Goal: Task Accomplishment & Management: Manage account settings

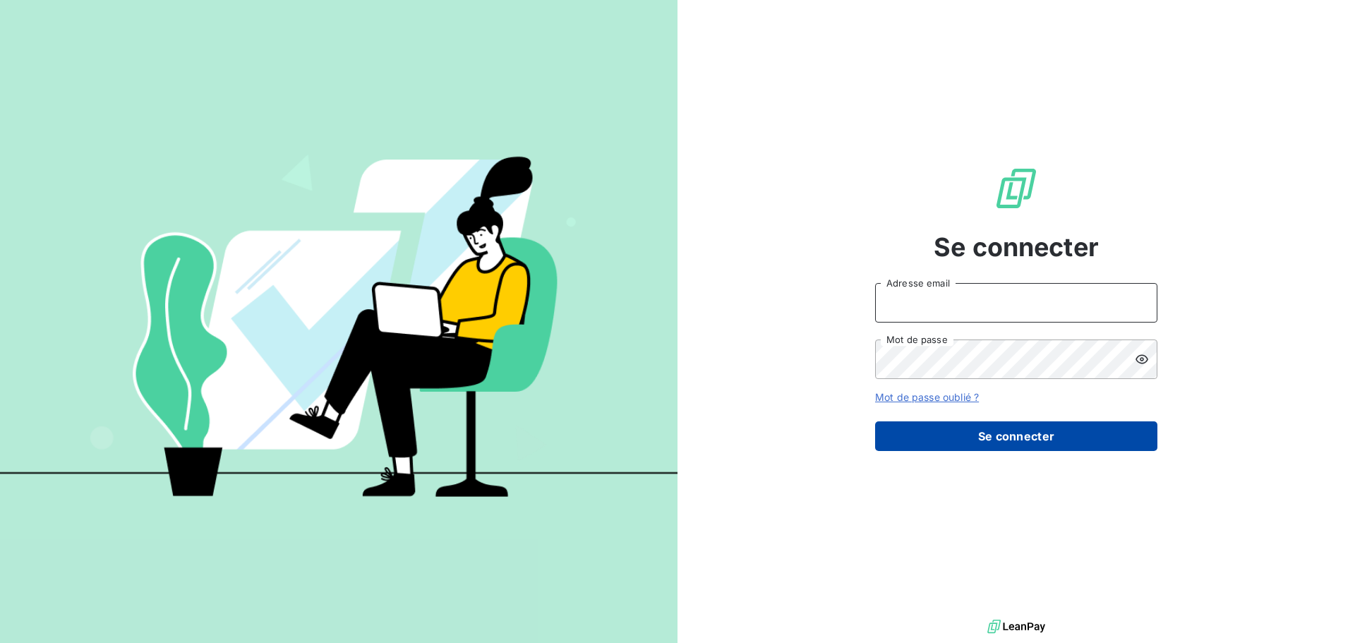
type input "peigne@serpe.fr"
click at [995, 443] on button "Se connecter" at bounding box center [1016, 436] width 282 height 30
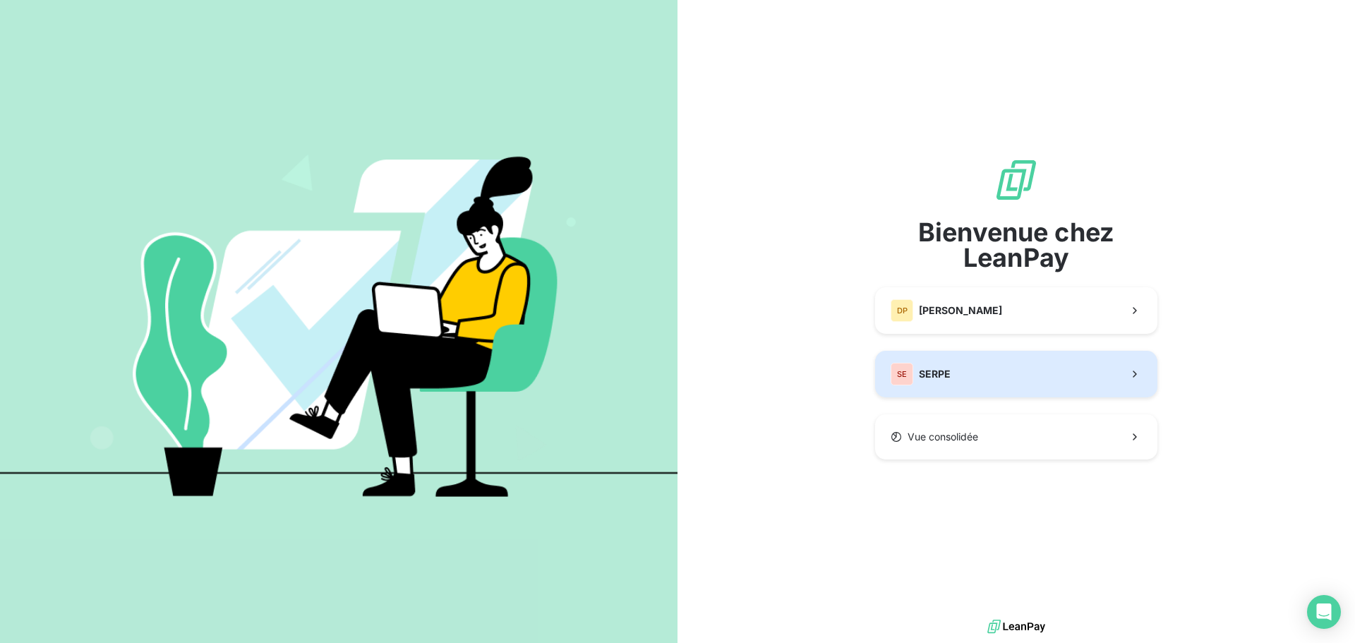
click at [971, 378] on button "SE SERPE" at bounding box center [1016, 374] width 282 height 47
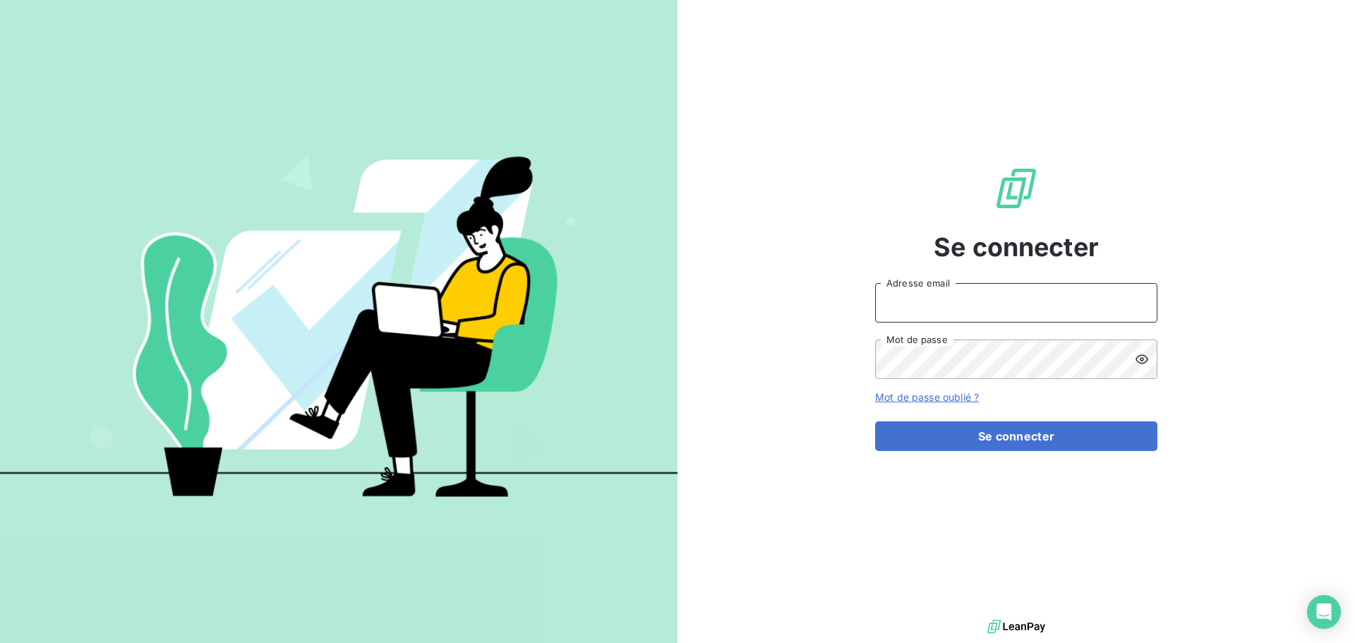
type input "peigne@serpe.fr"
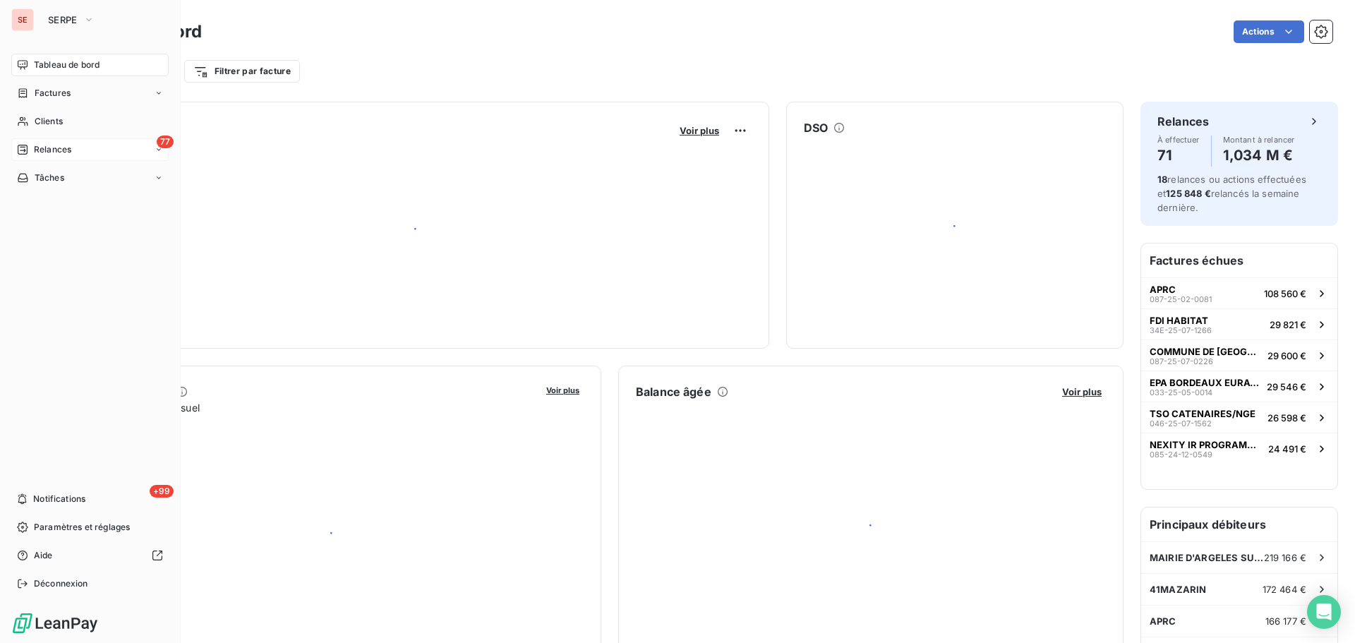
click at [32, 155] on div "Relances" at bounding box center [44, 149] width 54 height 13
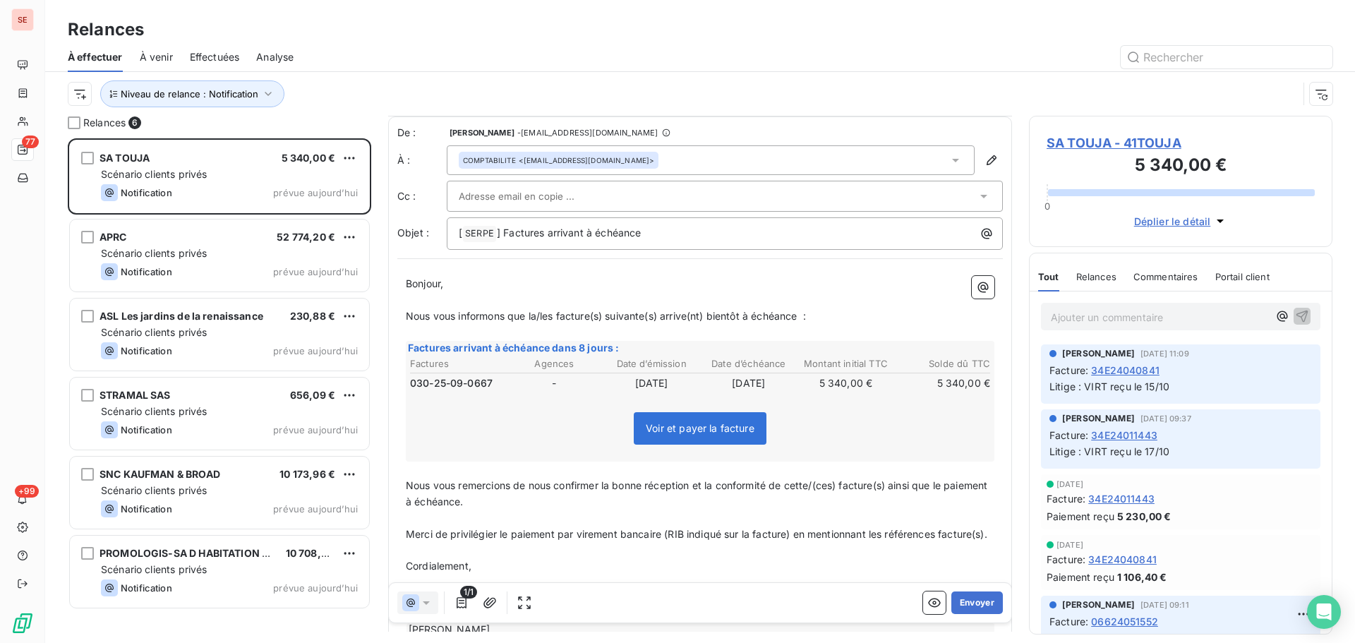
scroll to position [137, 0]
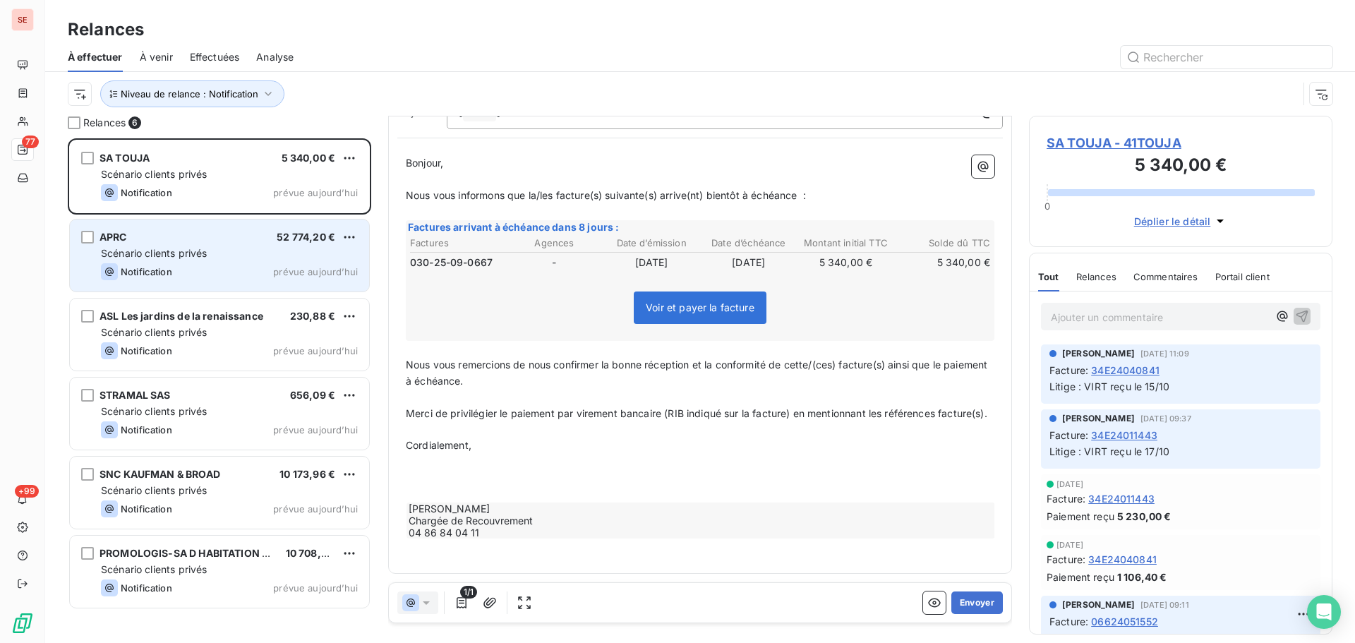
click at [234, 286] on div "APRC 52 774,20 € Scénario clients privés Notification prévue aujourd’hui" at bounding box center [219, 256] width 299 height 72
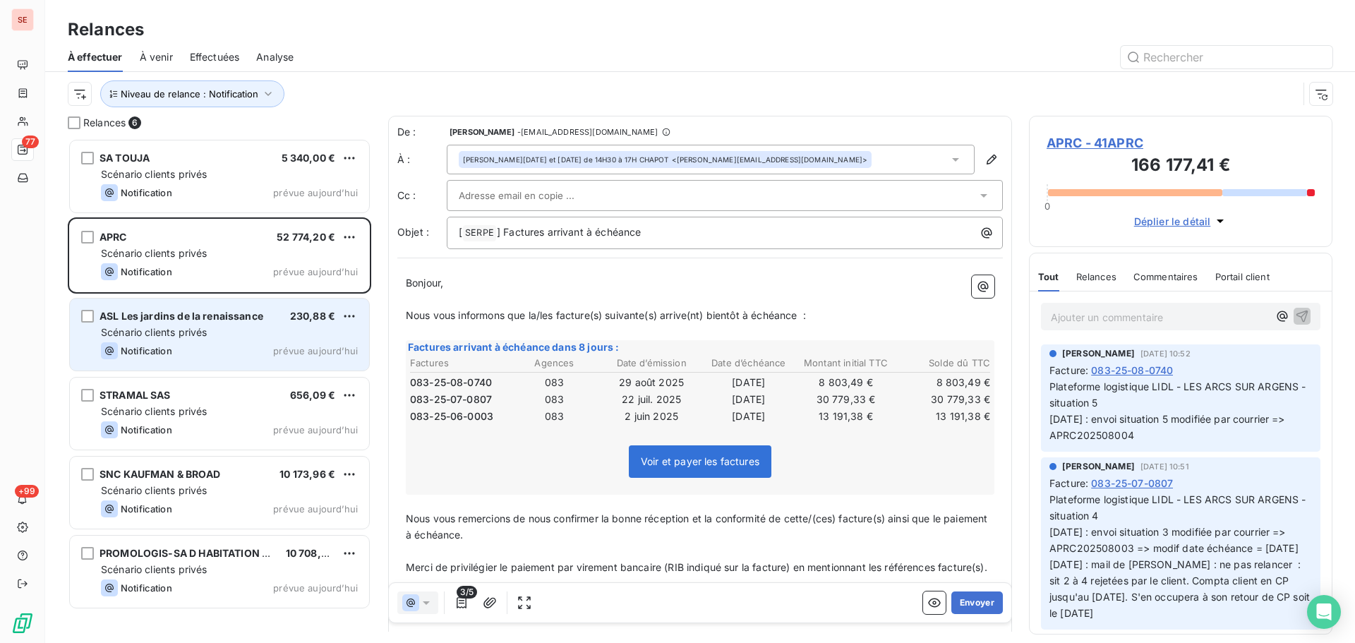
click at [270, 340] on div "ASL Les jardins de la renaissance 230,88 € Scénario clients privés Notification…" at bounding box center [219, 335] width 299 height 72
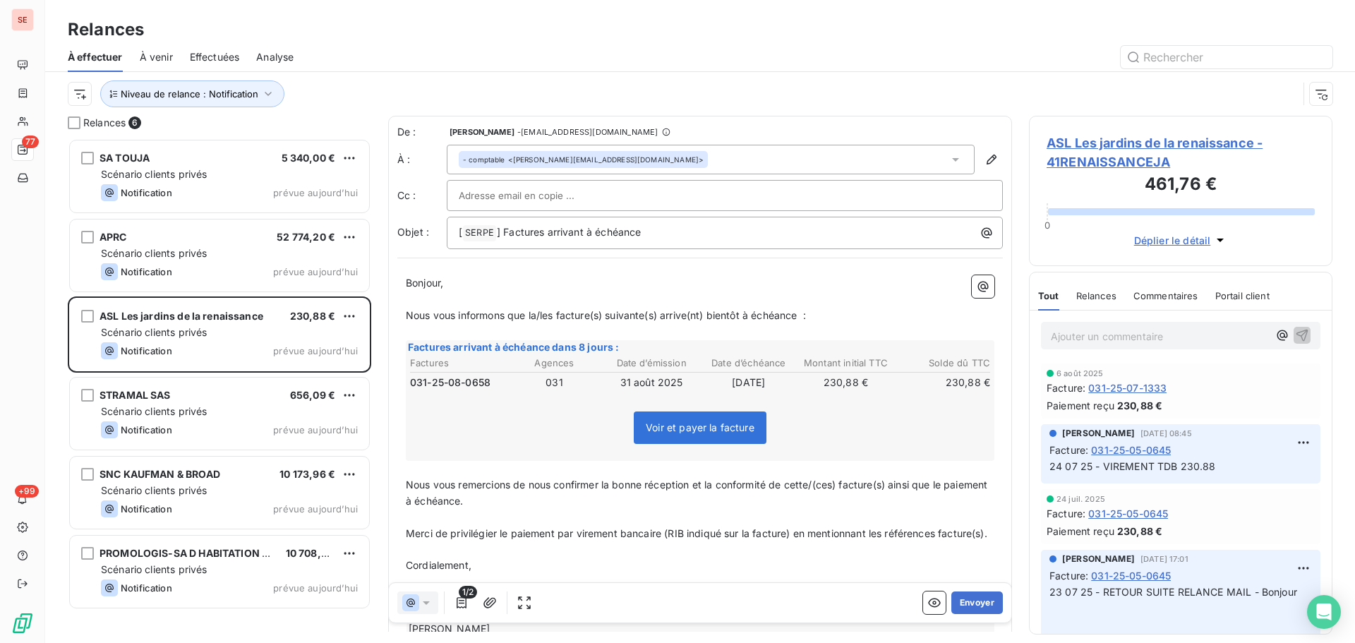
click at [1089, 152] on span "ASL Les jardins de la renaissance - 41RENAISSANCEJA" at bounding box center [1181, 152] width 268 height 38
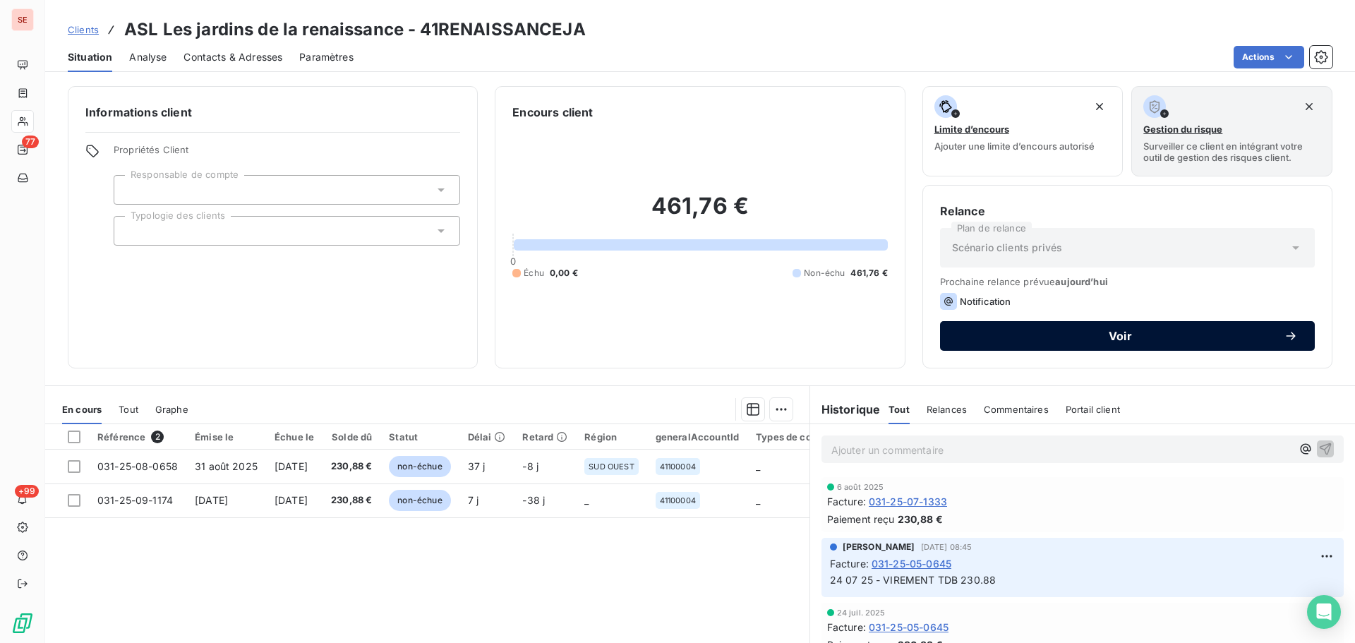
click at [1134, 324] on button "Voir" at bounding box center [1127, 336] width 375 height 30
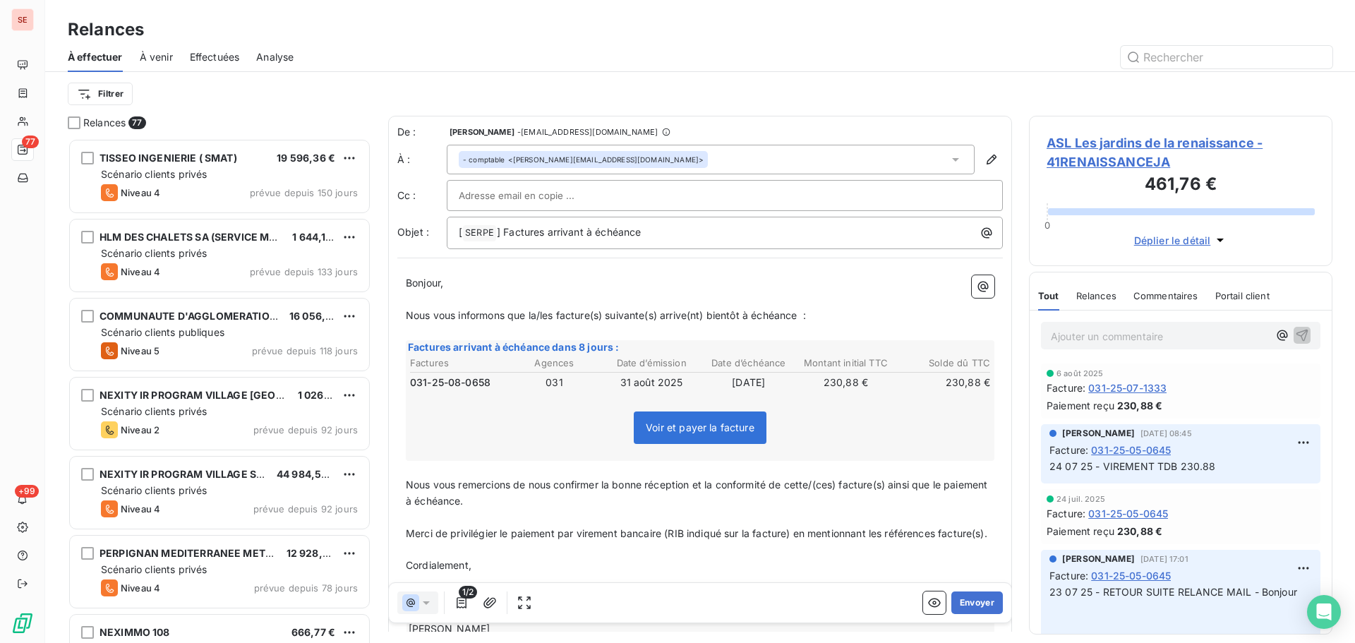
scroll to position [494, 293]
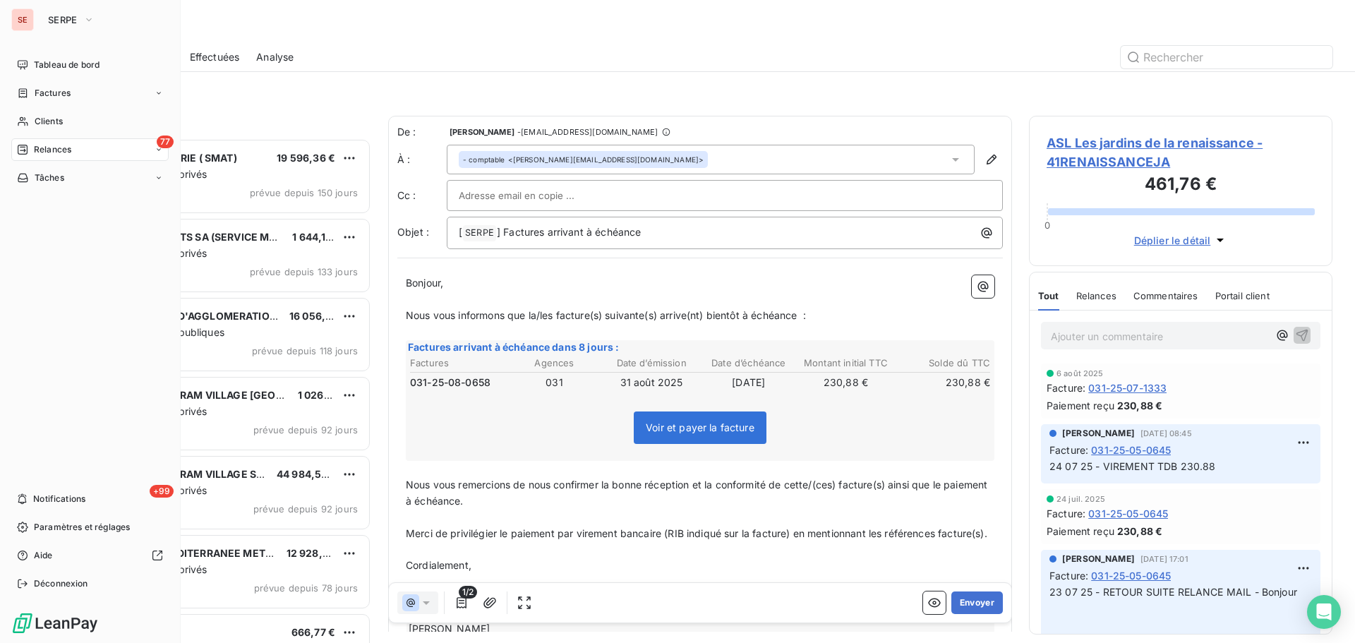
click at [34, 152] on span "Relances" at bounding box center [52, 149] width 37 height 13
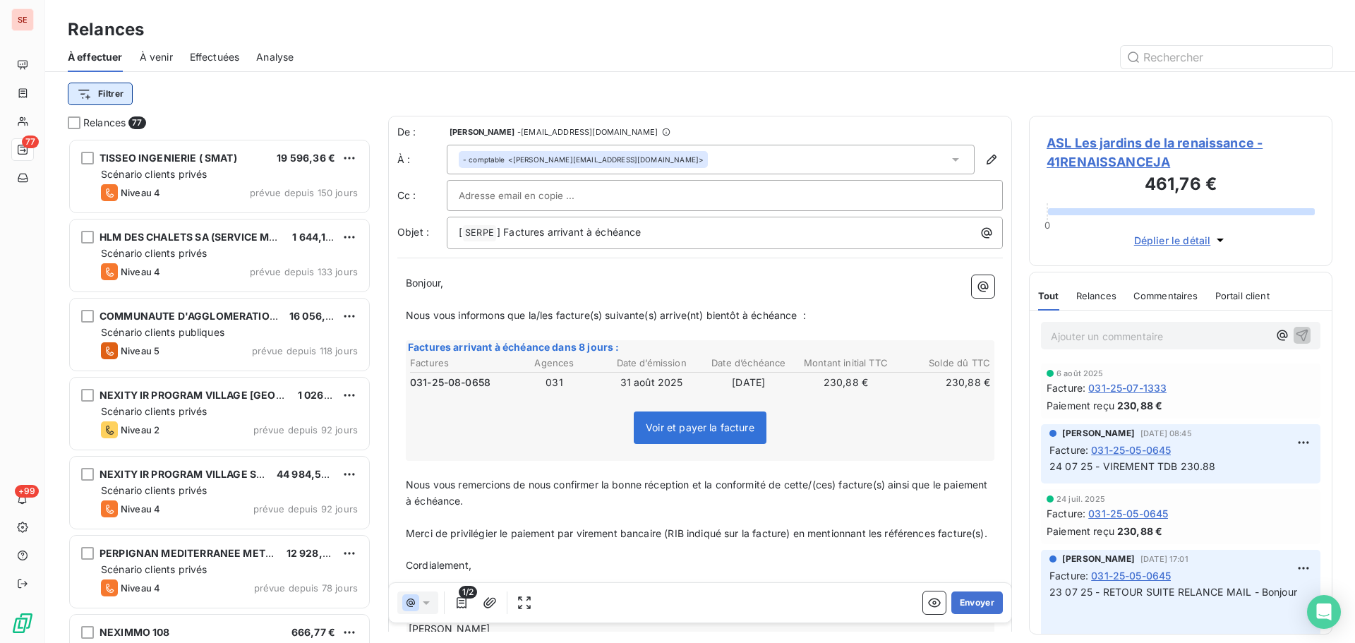
click at [112, 98] on html "SE 77 +99 Relances À effectuer À venir Effectuées Analyse Filtrer Relances 77 T…" at bounding box center [677, 321] width 1355 height 643
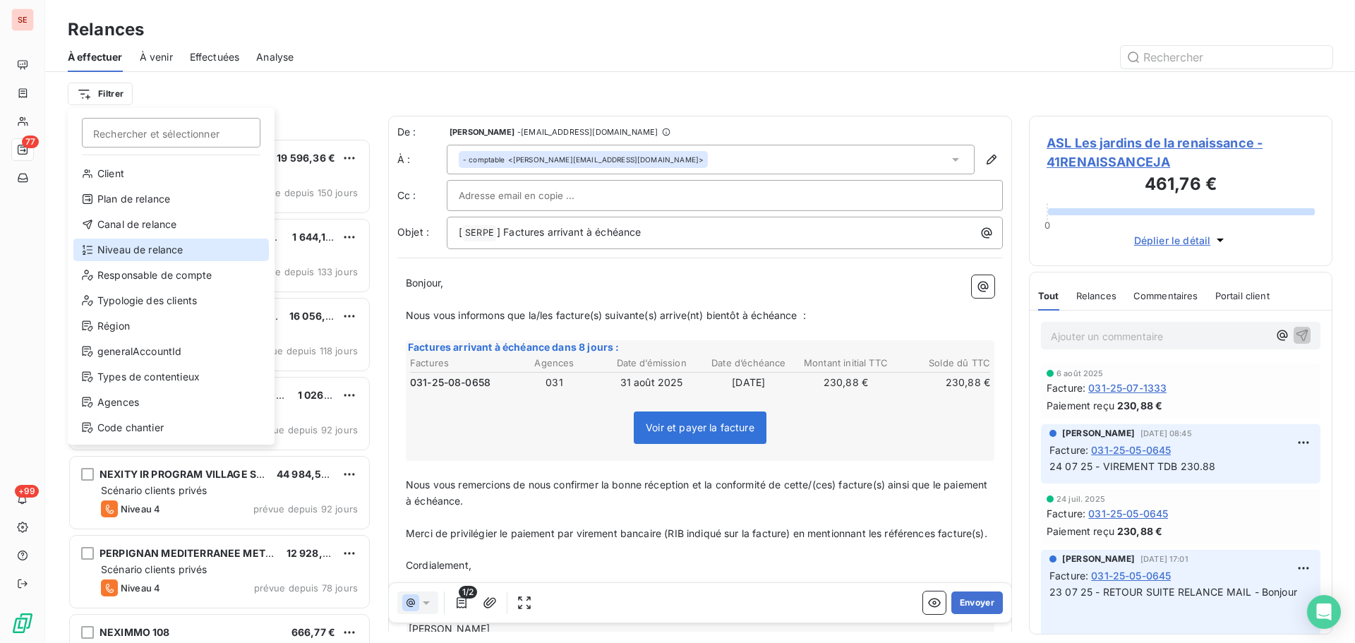
click at [179, 253] on div "Niveau de relance" at bounding box center [171, 250] width 196 height 23
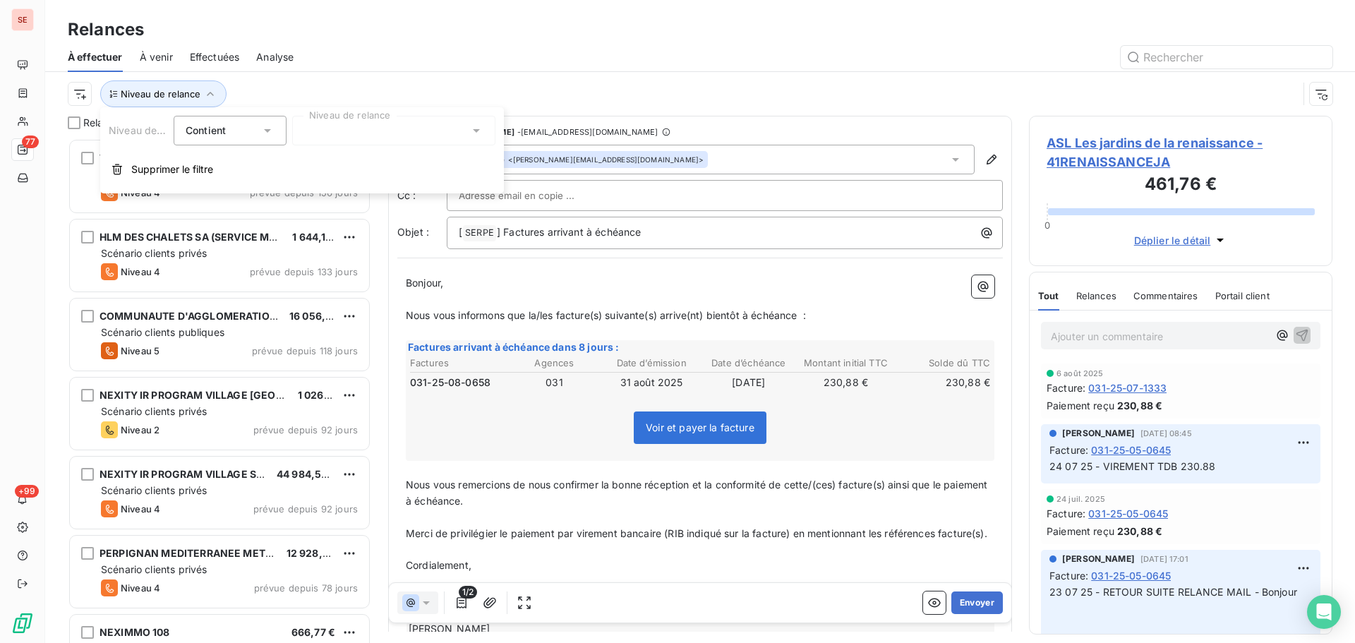
click at [388, 128] on div at bounding box center [393, 131] width 203 height 30
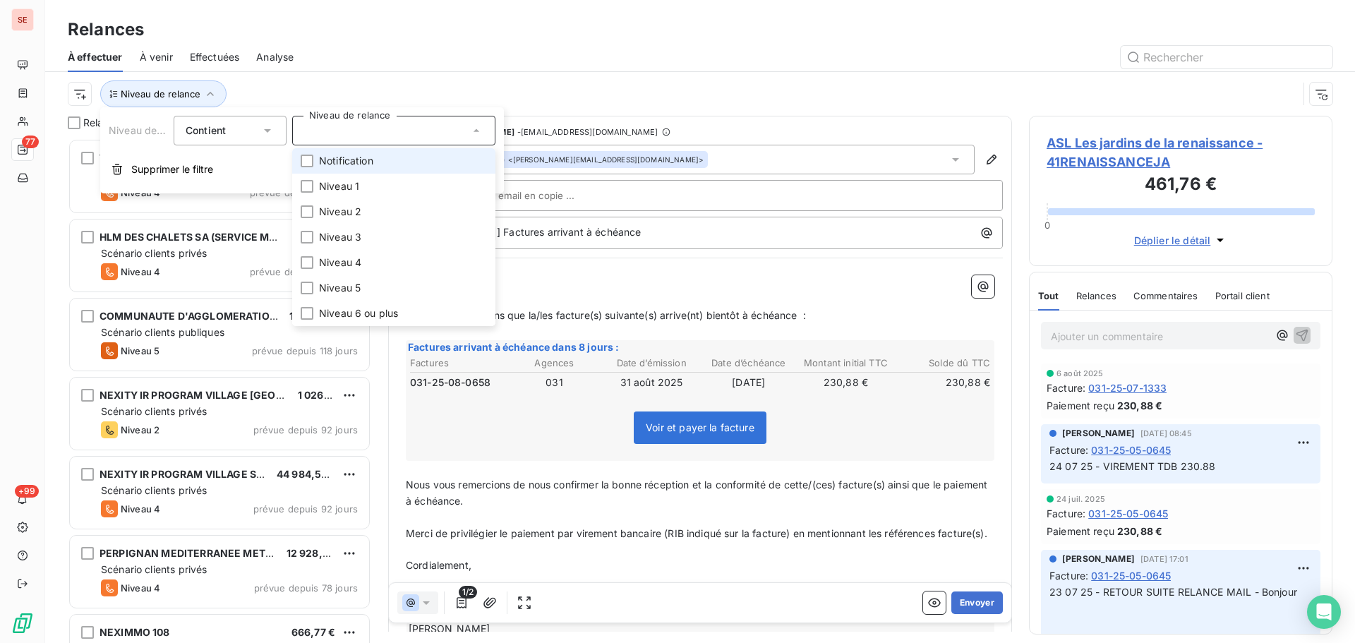
click at [372, 157] on span "Notification" at bounding box center [346, 161] width 54 height 14
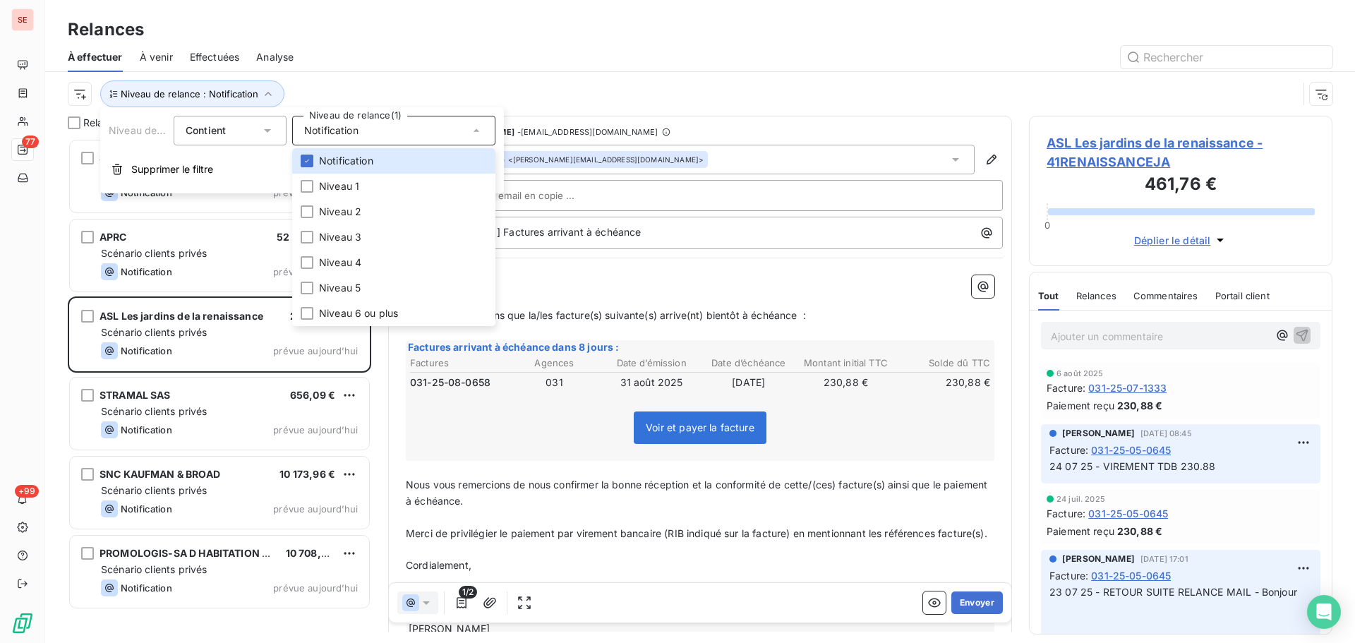
click at [621, 54] on div at bounding box center [822, 57] width 1022 height 23
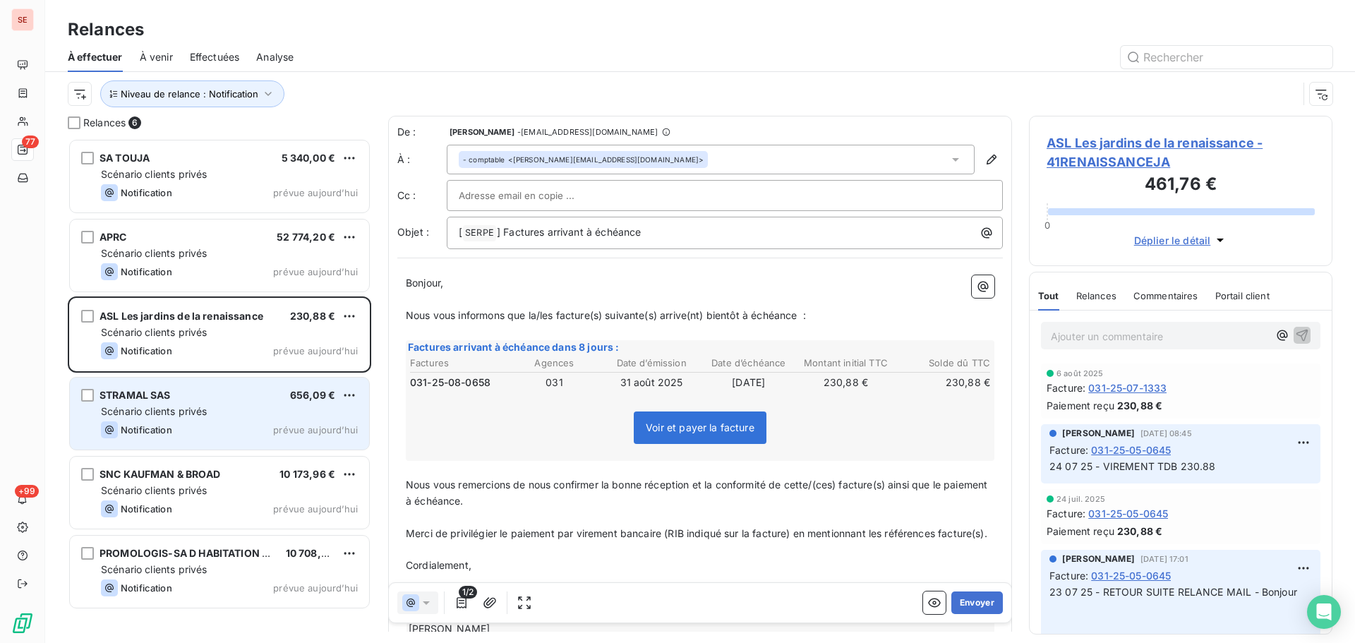
click at [253, 426] on div "Notification prévue aujourd’hui" at bounding box center [229, 429] width 257 height 17
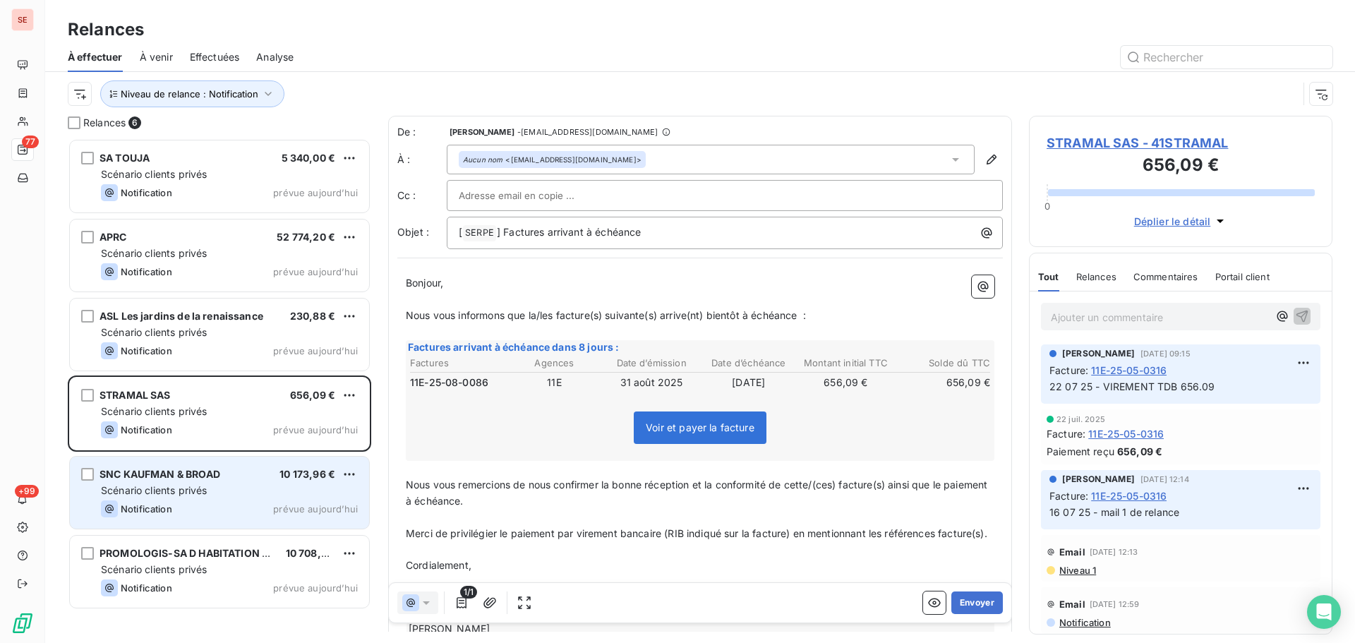
click at [236, 501] on div "Notification prévue aujourd’hui" at bounding box center [229, 509] width 257 height 17
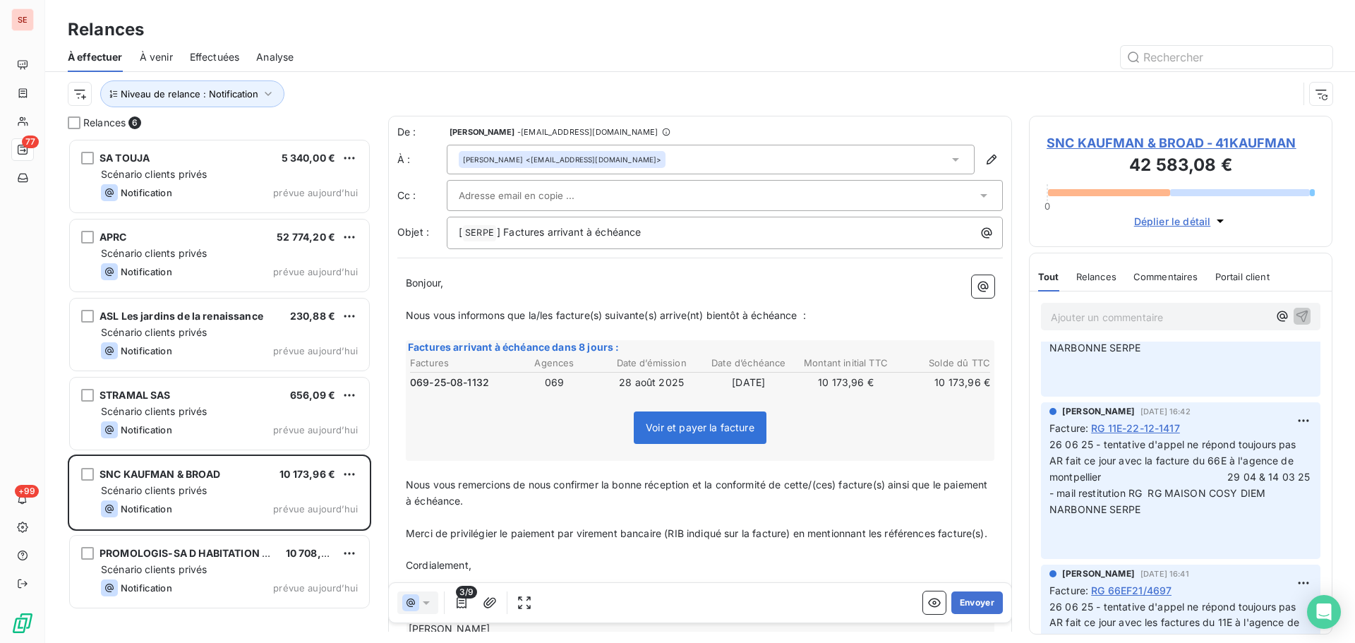
scroll to position [753, 0]
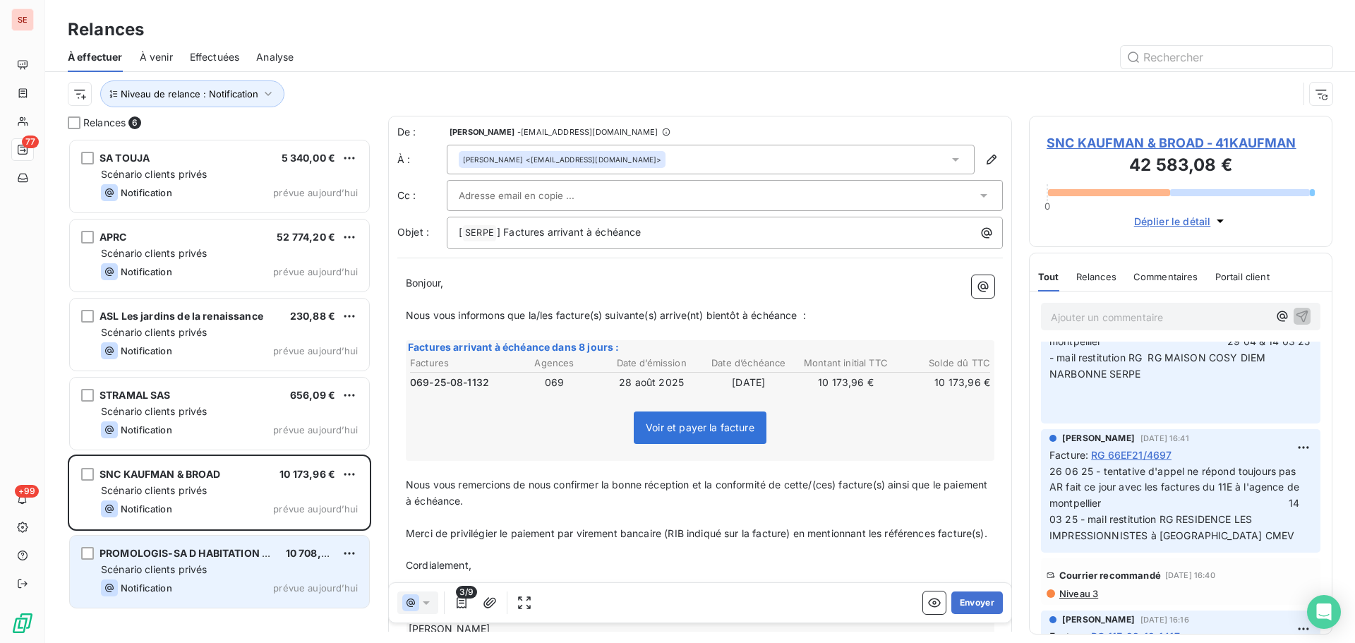
click at [263, 563] on div "Scénario clients privés" at bounding box center [229, 570] width 257 height 14
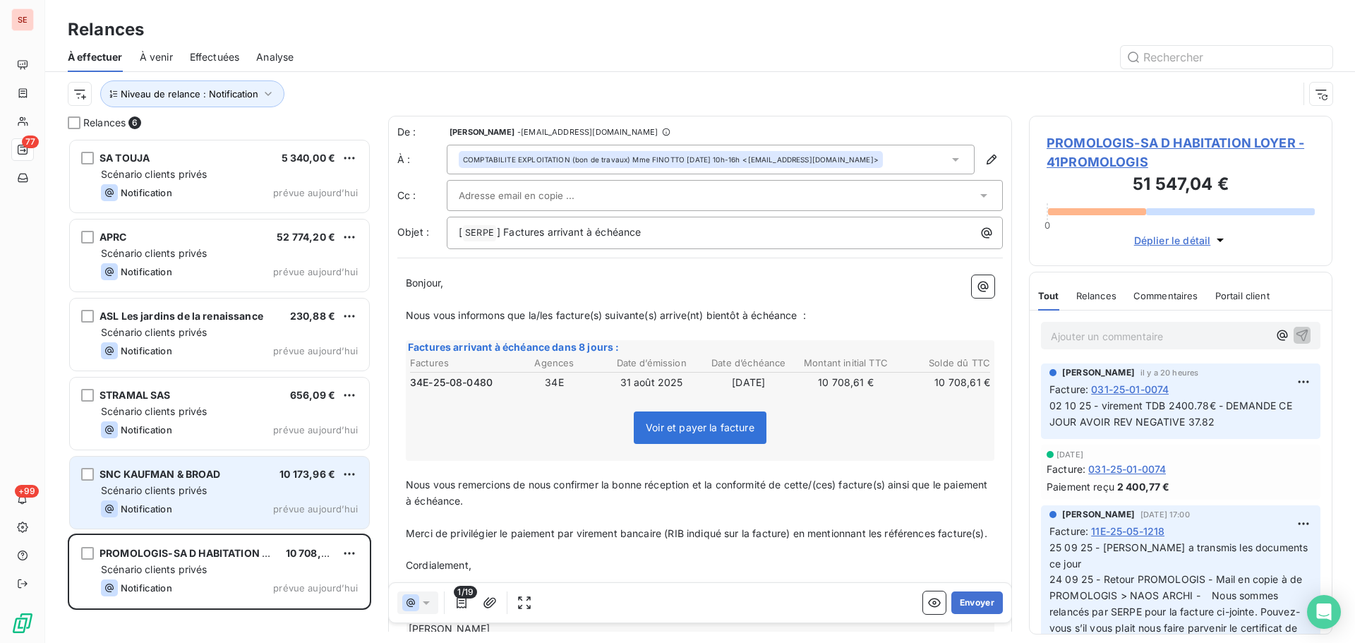
click at [300, 508] on span "prévue aujourd’hui" at bounding box center [315, 508] width 85 height 11
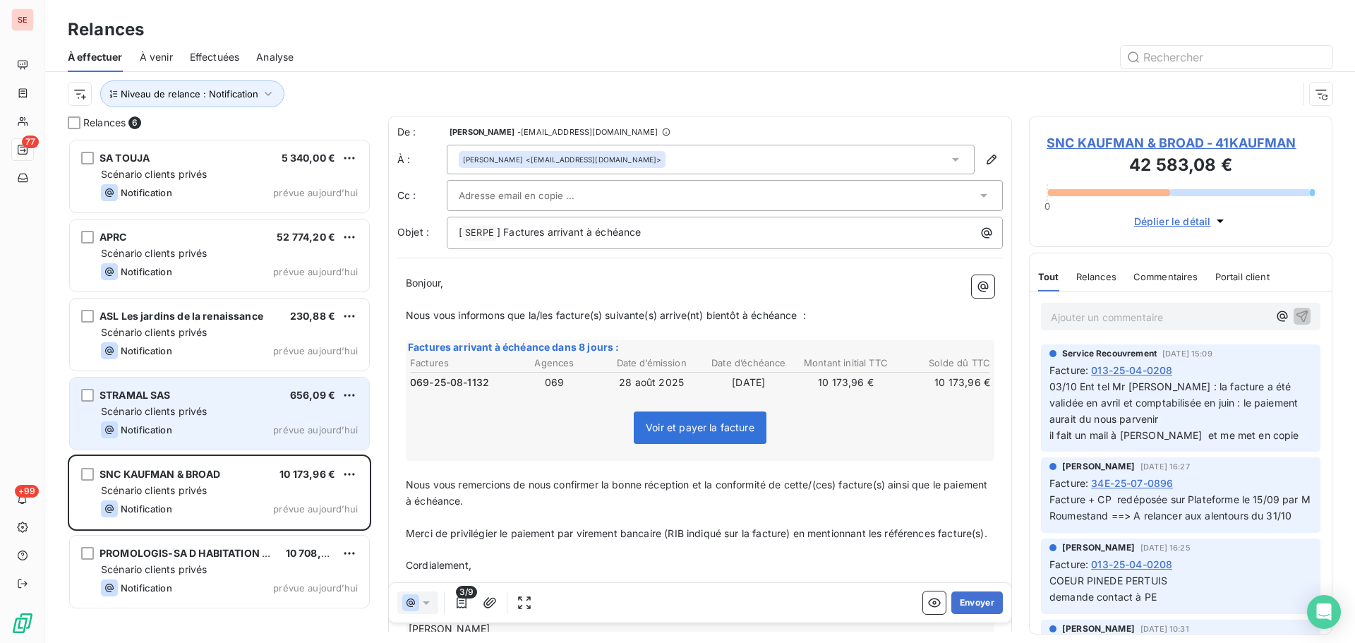
click at [241, 428] on div "Notification prévue aujourd’hui" at bounding box center [229, 429] width 257 height 17
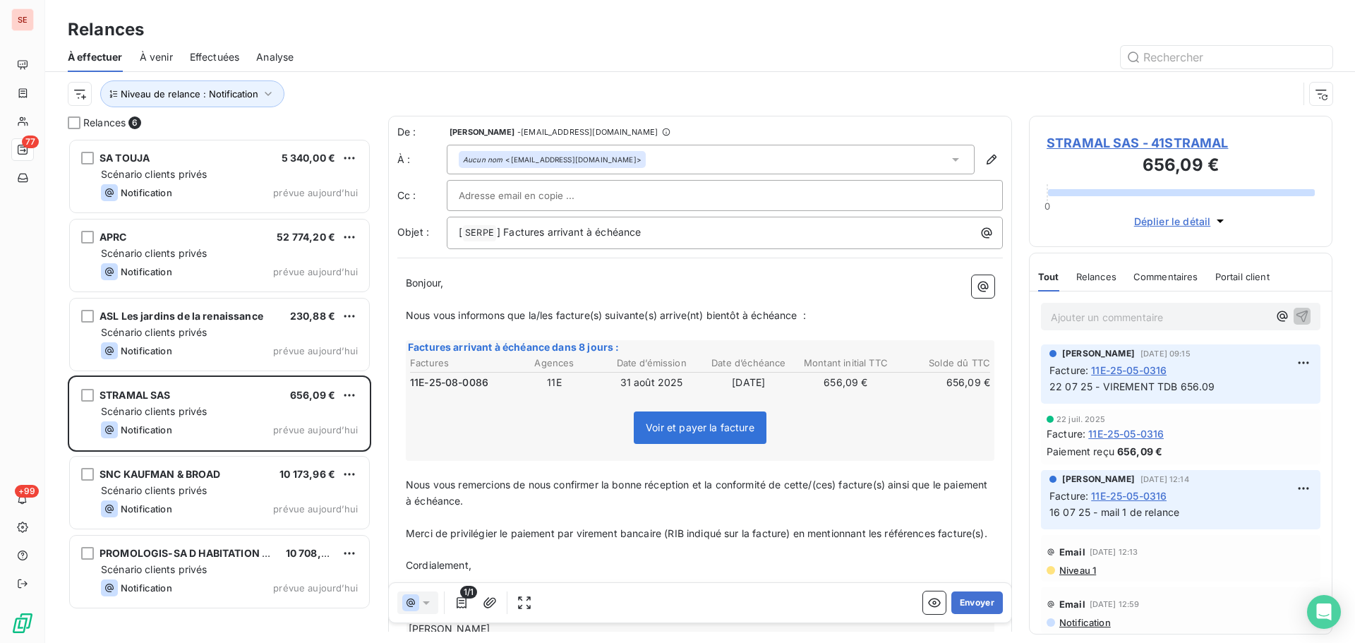
click at [251, 109] on div "Niveau de relance : Notification" at bounding box center [700, 94] width 1265 height 44
click at [255, 101] on button "Niveau de relance : Notification" at bounding box center [192, 93] width 184 height 27
click at [350, 130] on span "Notification" at bounding box center [331, 131] width 54 height 14
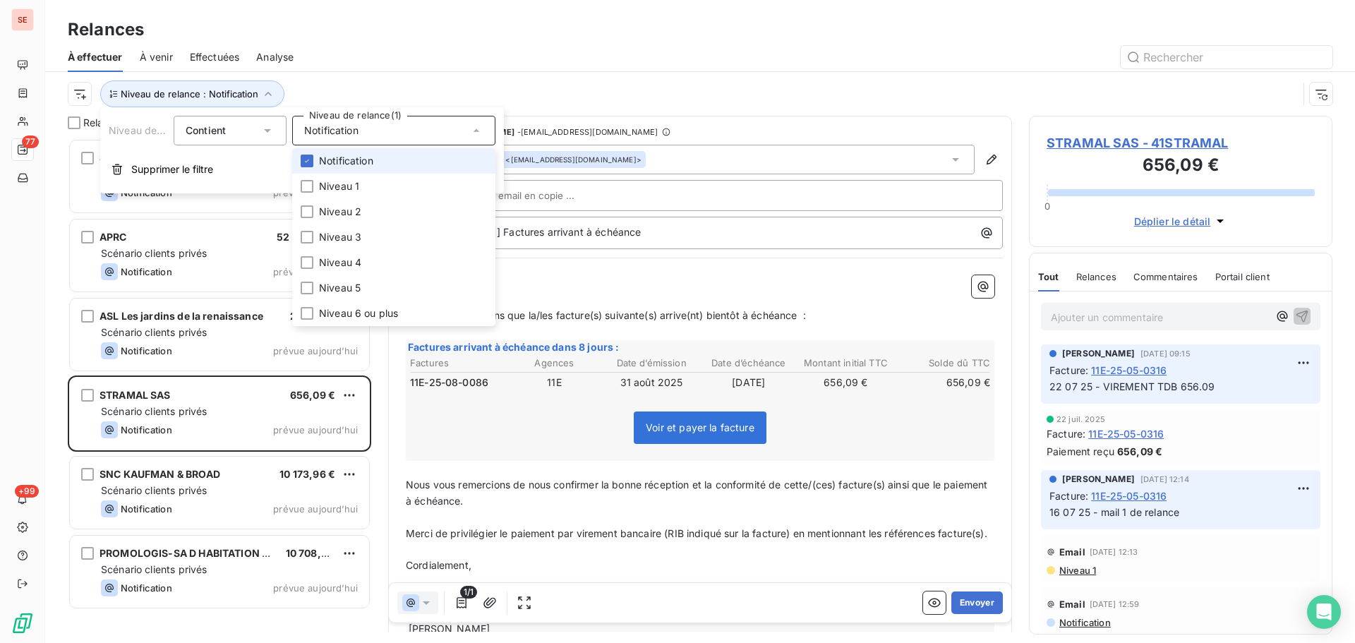
click at [337, 169] on li "Notification" at bounding box center [393, 160] width 203 height 25
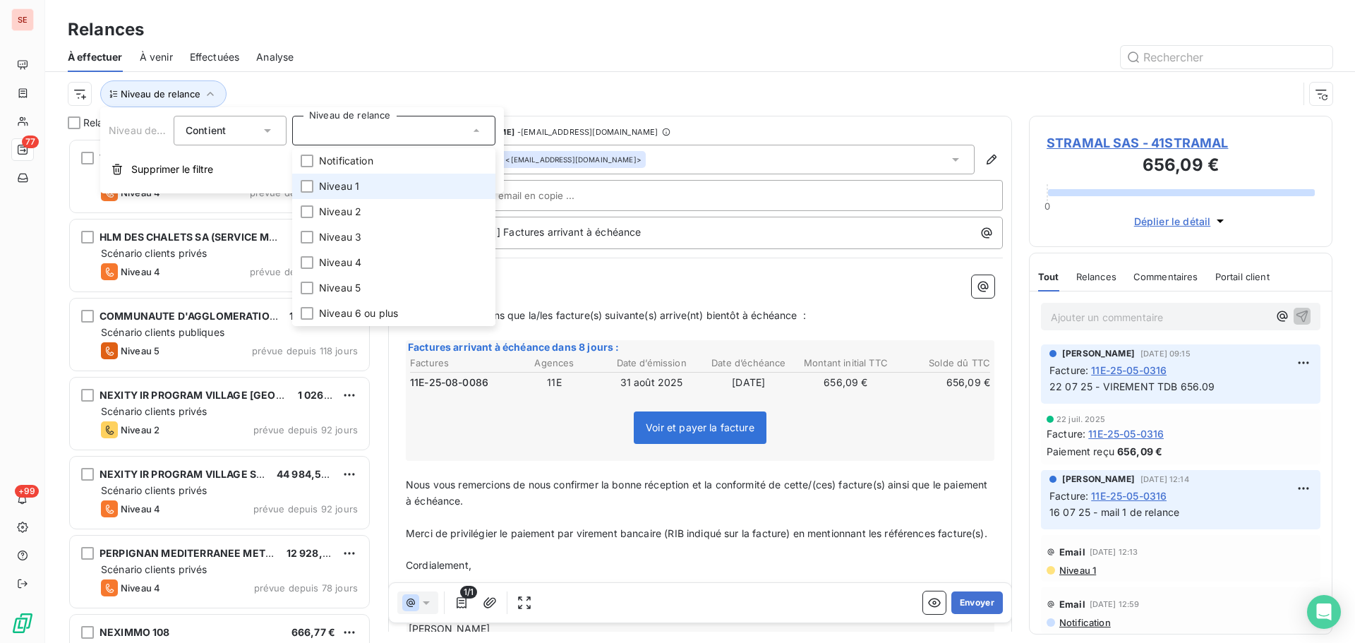
click at [347, 194] on li "Niveau 1" at bounding box center [393, 186] width 203 height 25
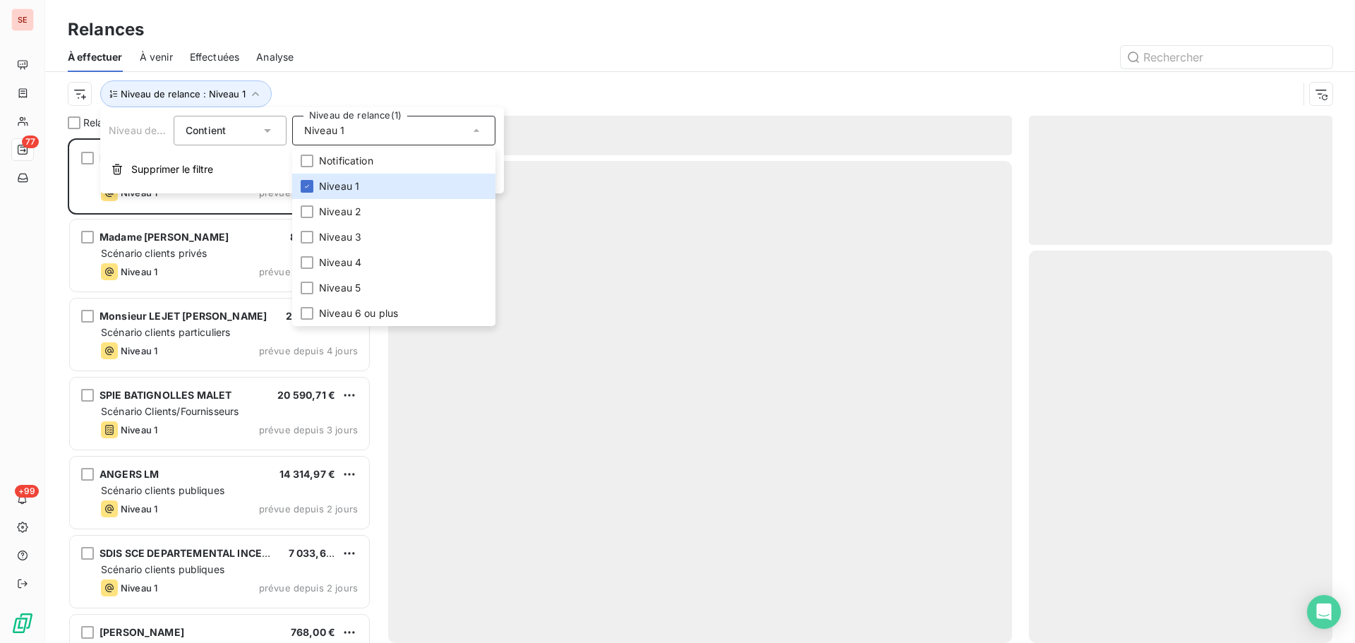
scroll to position [494, 293]
click at [415, 70] on div "À effectuer À venir Effectuées Analyse" at bounding box center [700, 57] width 1310 height 30
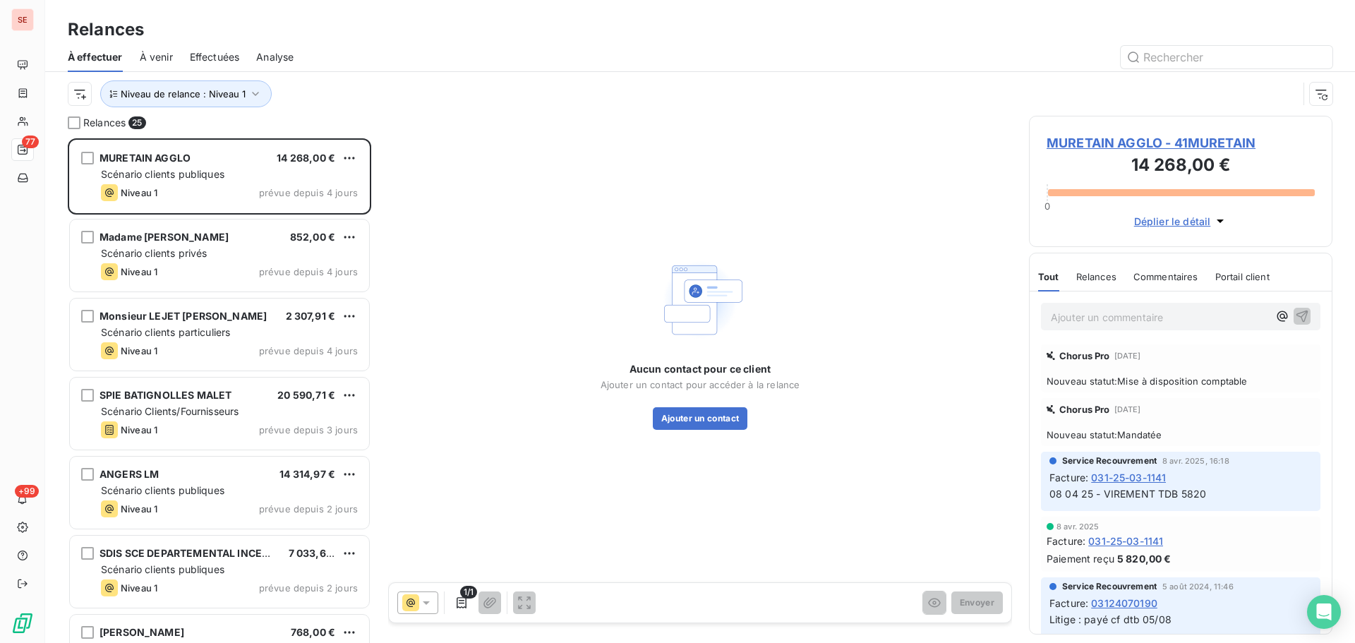
click at [1113, 140] on span "MURETAIN AGGLO - 41MURETAIN" at bounding box center [1181, 142] width 268 height 19
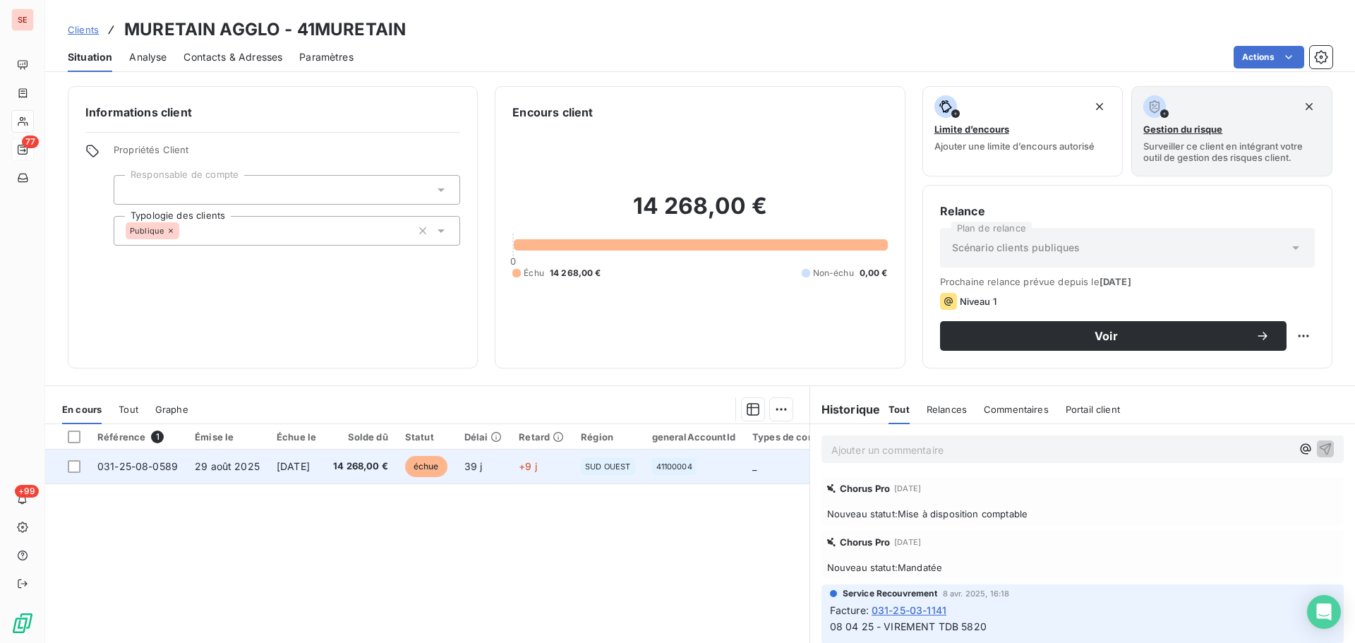
click at [357, 473] on td "14 268,00 €" at bounding box center [361, 467] width 72 height 34
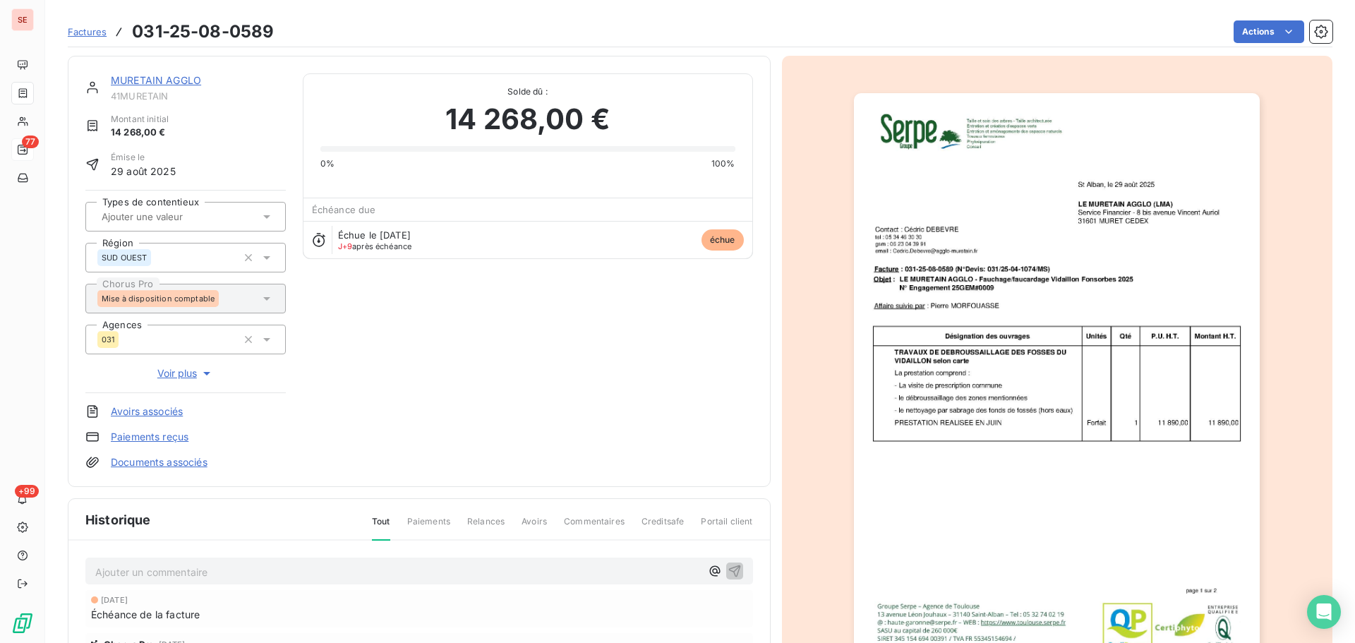
scroll to position [206, 0]
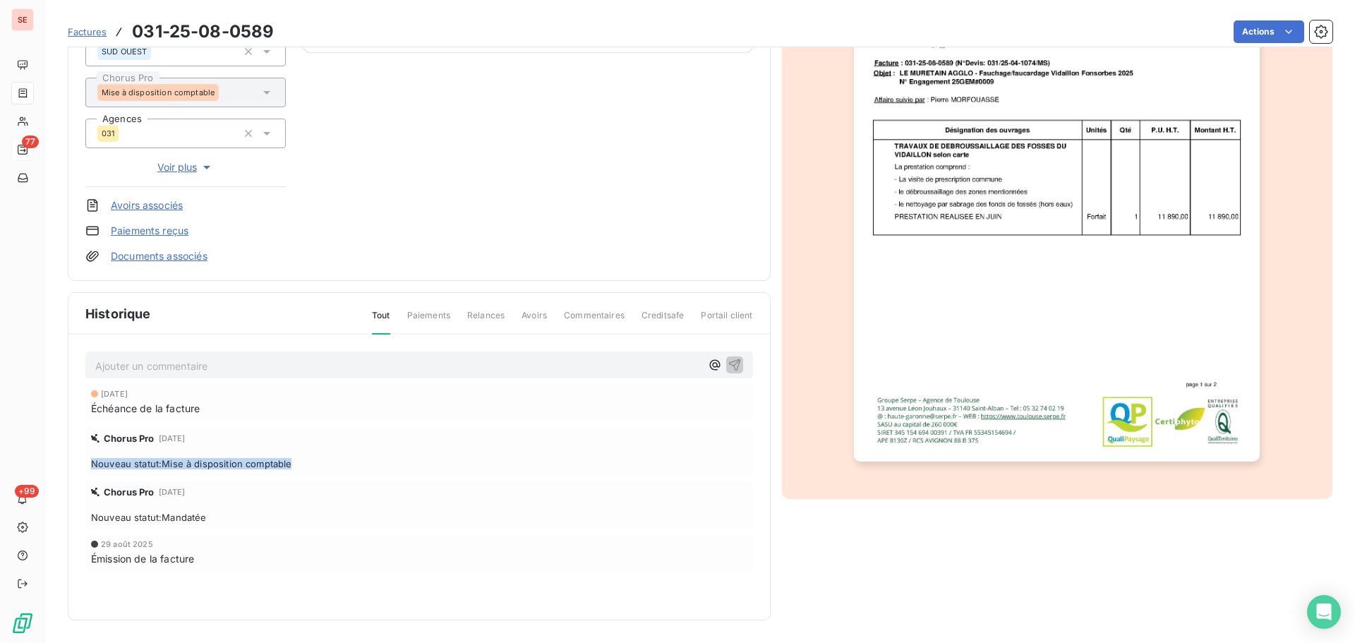
drag, startPoint x: 316, startPoint y: 467, endPoint x: 73, endPoint y: 472, distance: 242.9
click at [73, 472] on div "Ajouter un commentaire ﻿ 28 sept. 2025 Échéance de la facture Chorus Pro 27 sep…" at bounding box center [419, 482] width 702 height 294
copy span "Nouveau statut : Mise à disposition comptable"
click at [212, 367] on p "Ajouter un commentaire ﻿" at bounding box center [398, 366] width 606 height 18
click at [96, 363] on span "Nouveau statut : Mise à disposition comptable" at bounding box center [205, 365] width 220 height 12
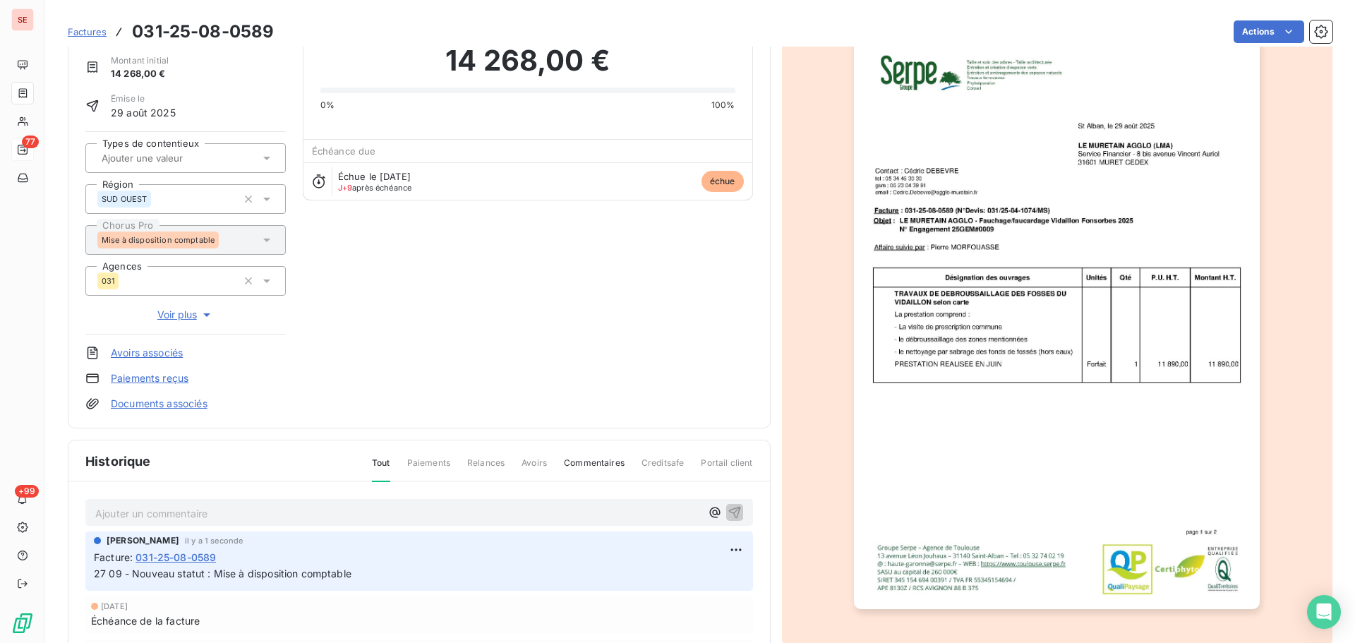
scroll to position [0, 0]
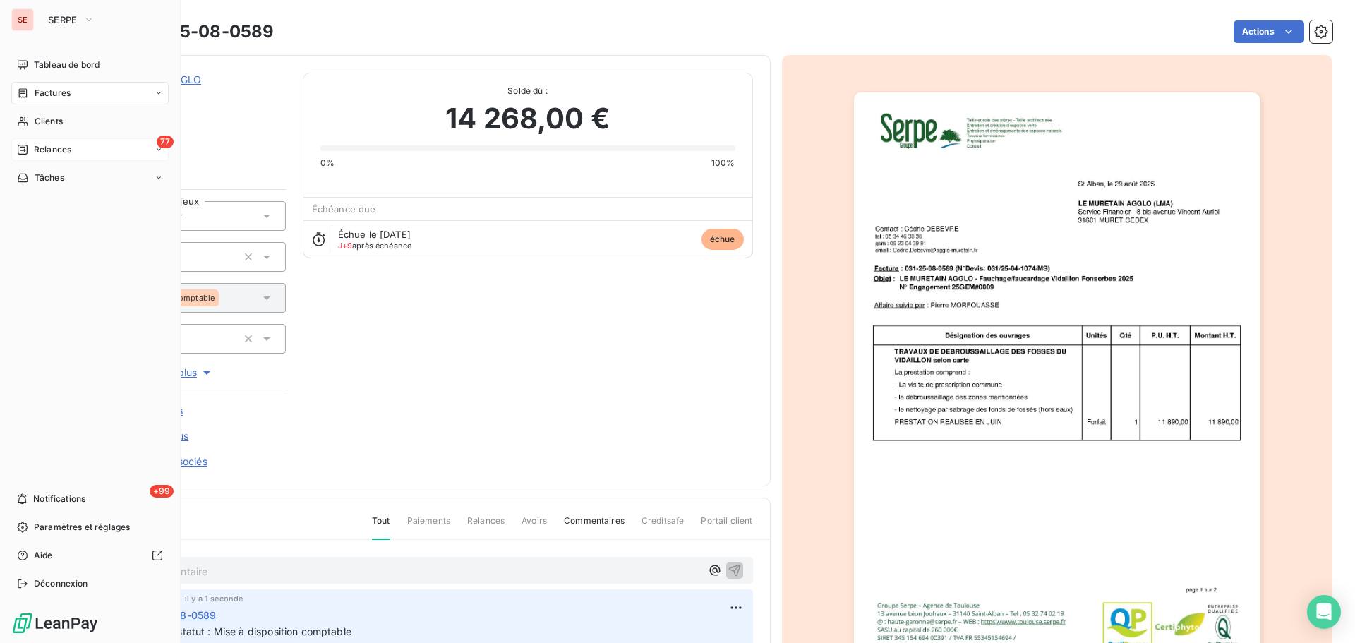
click at [52, 92] on span "Factures" at bounding box center [53, 93] width 36 height 13
click at [57, 238] on span "Relances" at bounding box center [52, 234] width 37 height 13
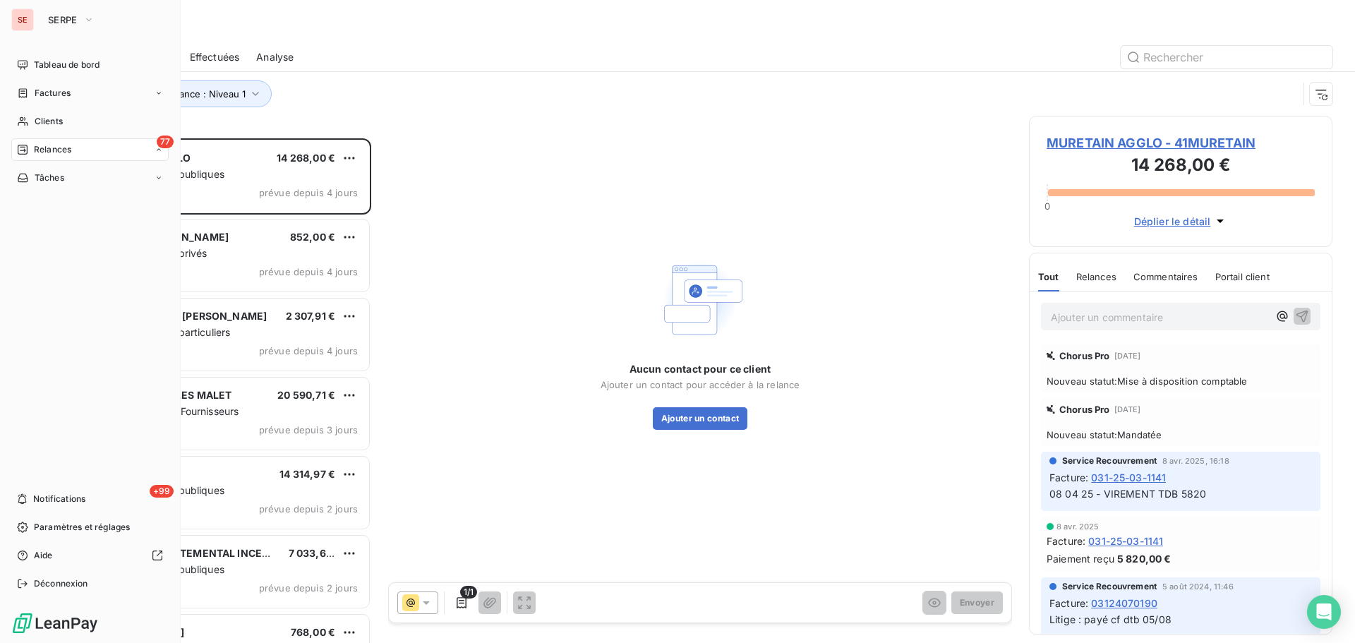
scroll to position [494, 293]
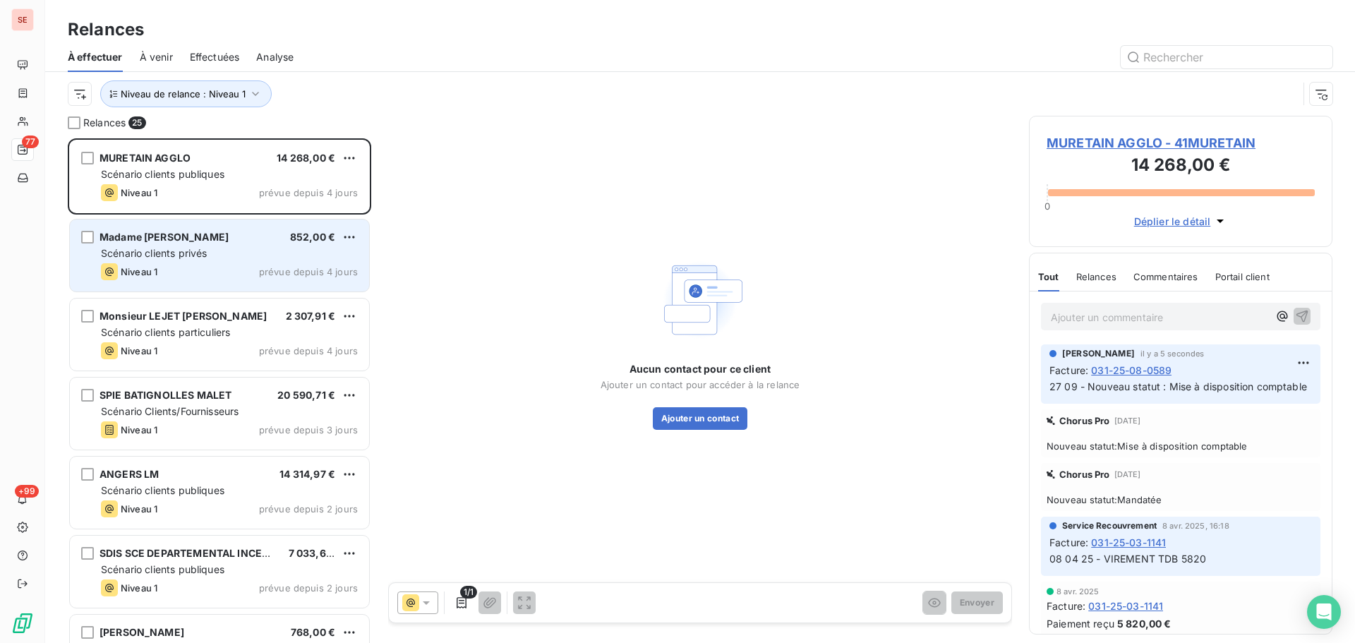
click at [239, 262] on div "Madame PENTY FRANCESCA 852,00 € Scénario clients privés Niveau 1 prévue depuis …" at bounding box center [219, 256] width 299 height 72
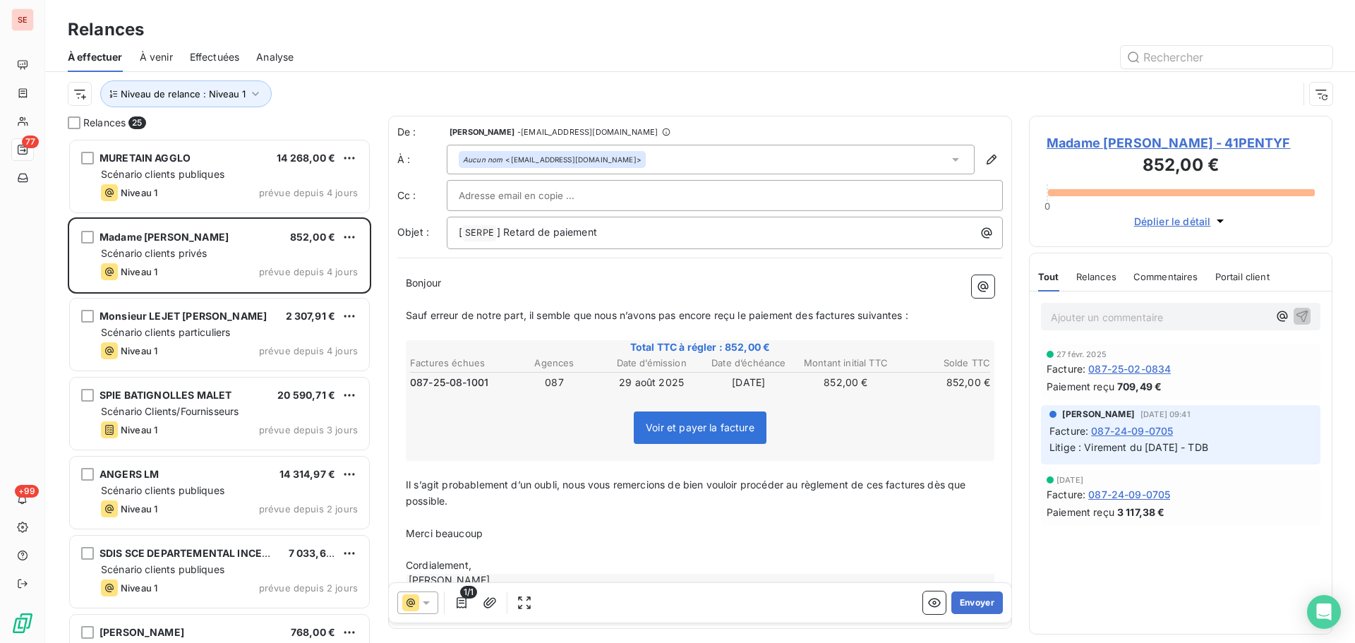
click at [1154, 140] on span "Madame PENTY FRANCESCA - 41PENTYF" at bounding box center [1181, 142] width 268 height 19
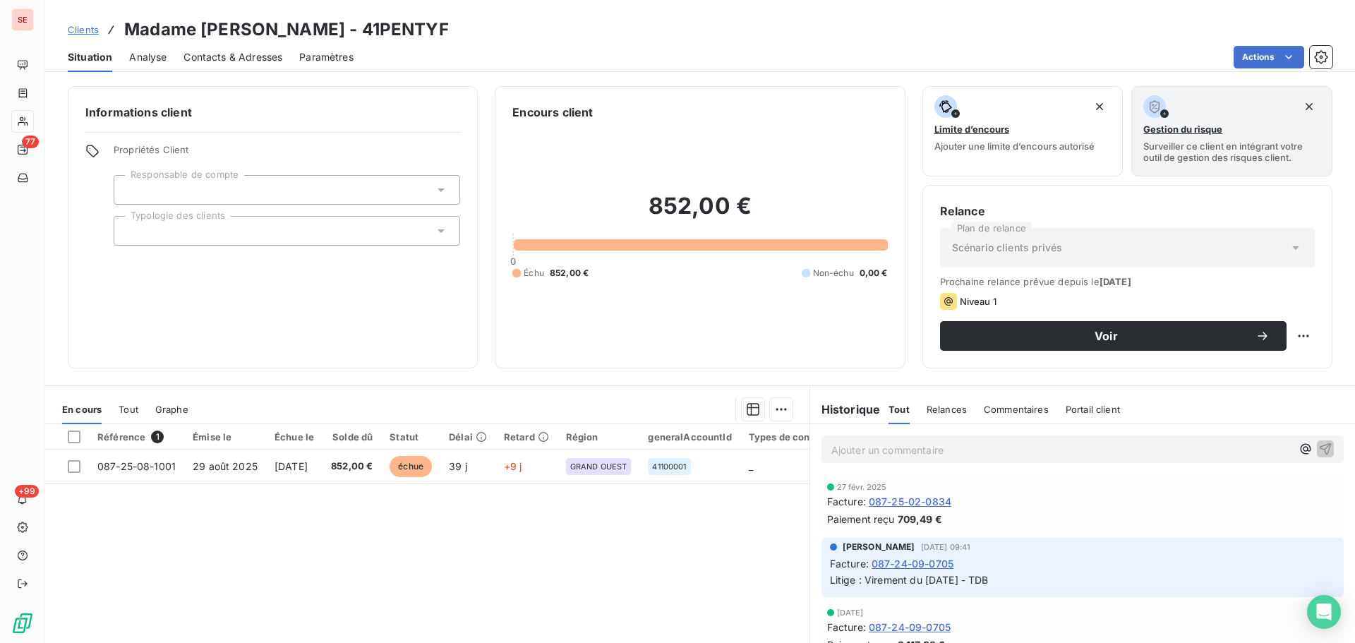
drag, startPoint x: 479, startPoint y: 31, endPoint x: 389, endPoint y: 25, distance: 89.8
click at [388, 25] on div "Clients Madame PENTY FRANCESCA - 41PENTYF" at bounding box center [700, 29] width 1310 height 25
copy h3 "41PENTYF"
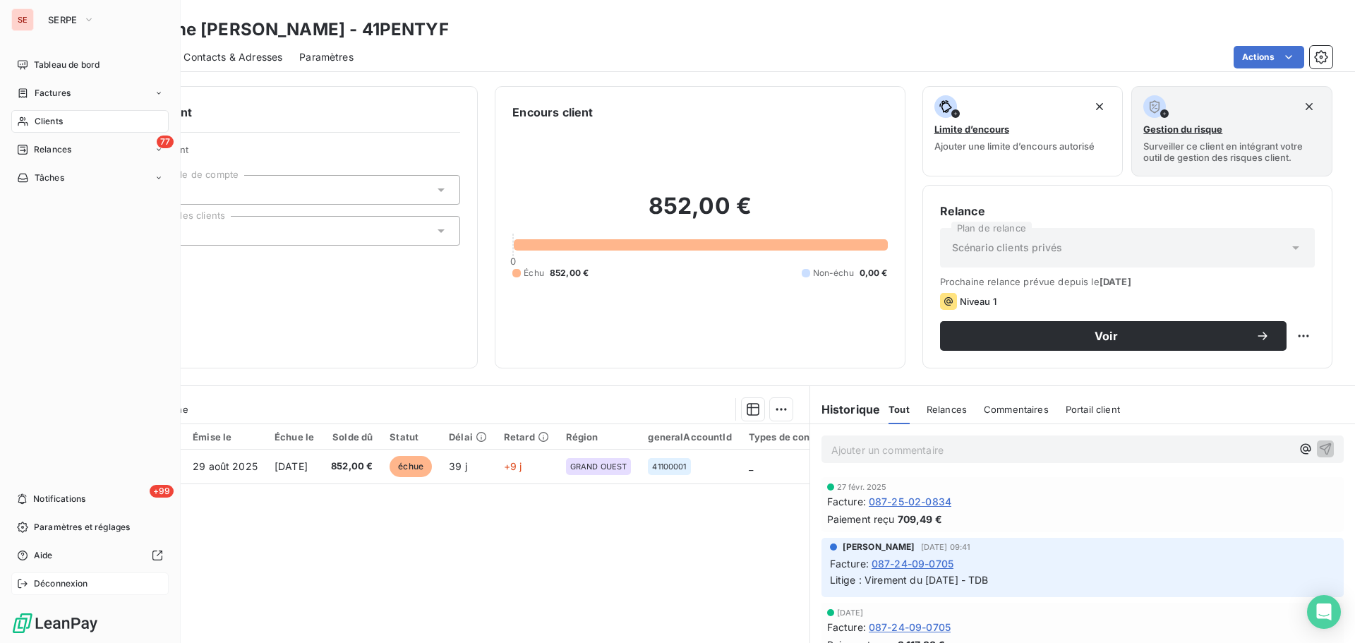
click at [49, 591] on div "Déconnexion" at bounding box center [89, 584] width 157 height 23
